Goal: Transaction & Acquisition: Subscribe to service/newsletter

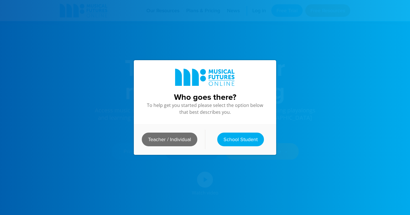
click at [189, 138] on link "Teacher / Individual" at bounding box center [170, 139] width 56 height 14
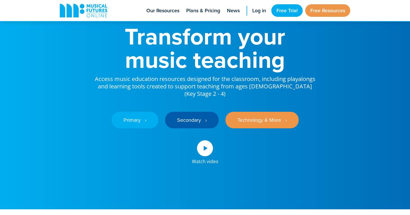
scroll to position [39, 0]
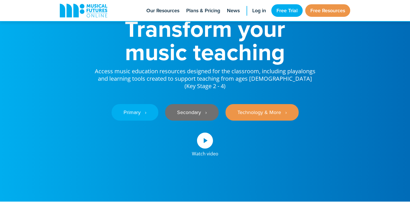
click at [187, 104] on link "Secondary ‎‏‏‎ ‎ ›" at bounding box center [192, 112] width 54 height 17
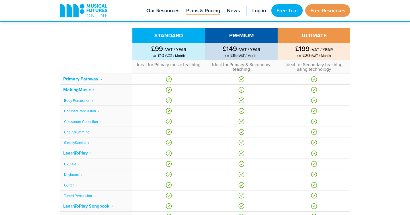
scroll to position [237, 0]
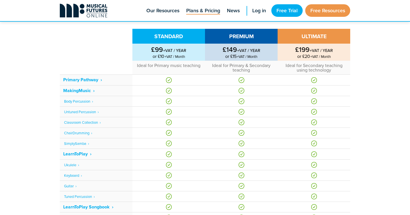
click at [79, 6] on icon at bounding box center [84, 11] width 48 height 14
